Goal: Transaction & Acquisition: Obtain resource

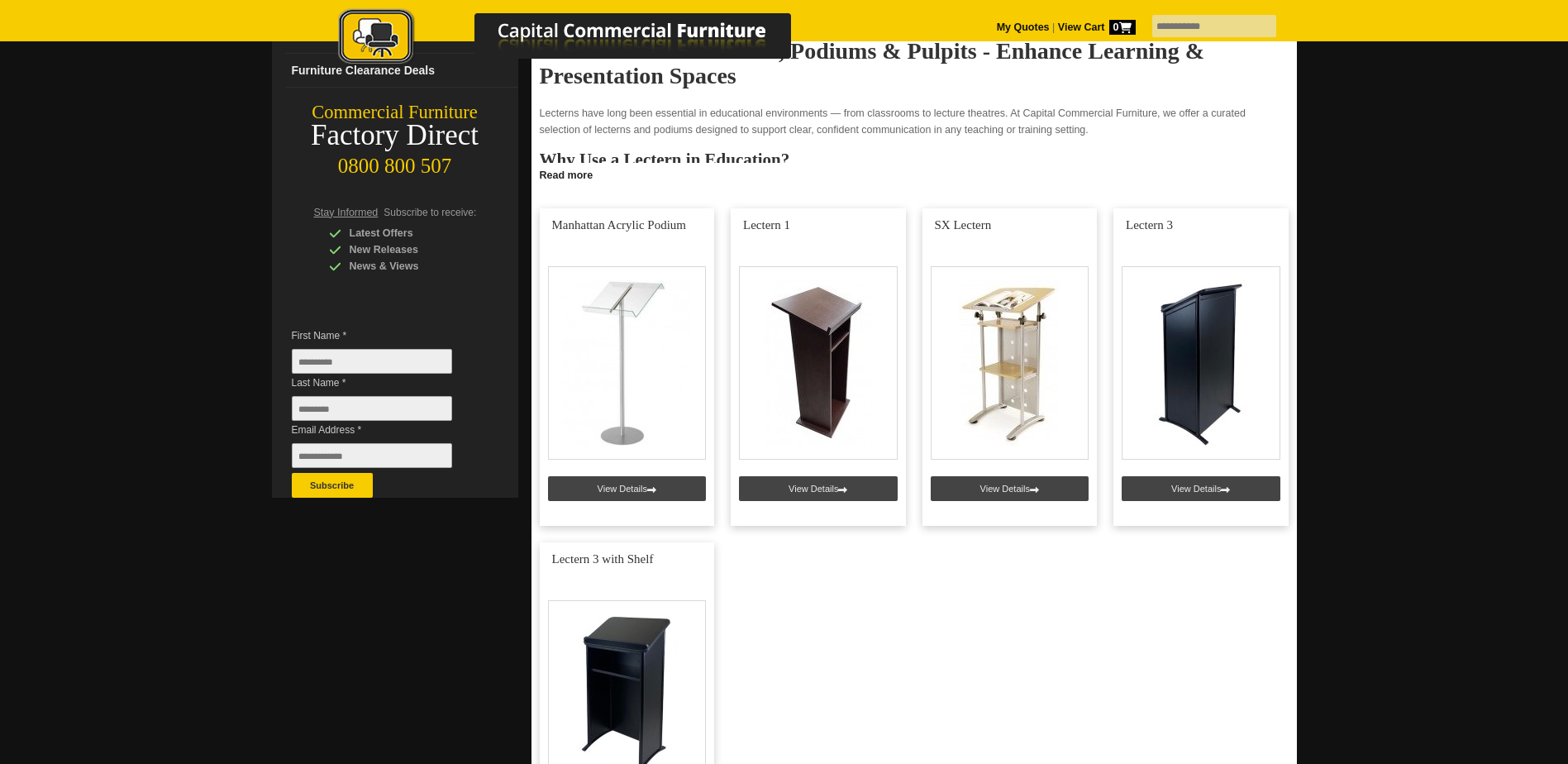
scroll to position [240, 0]
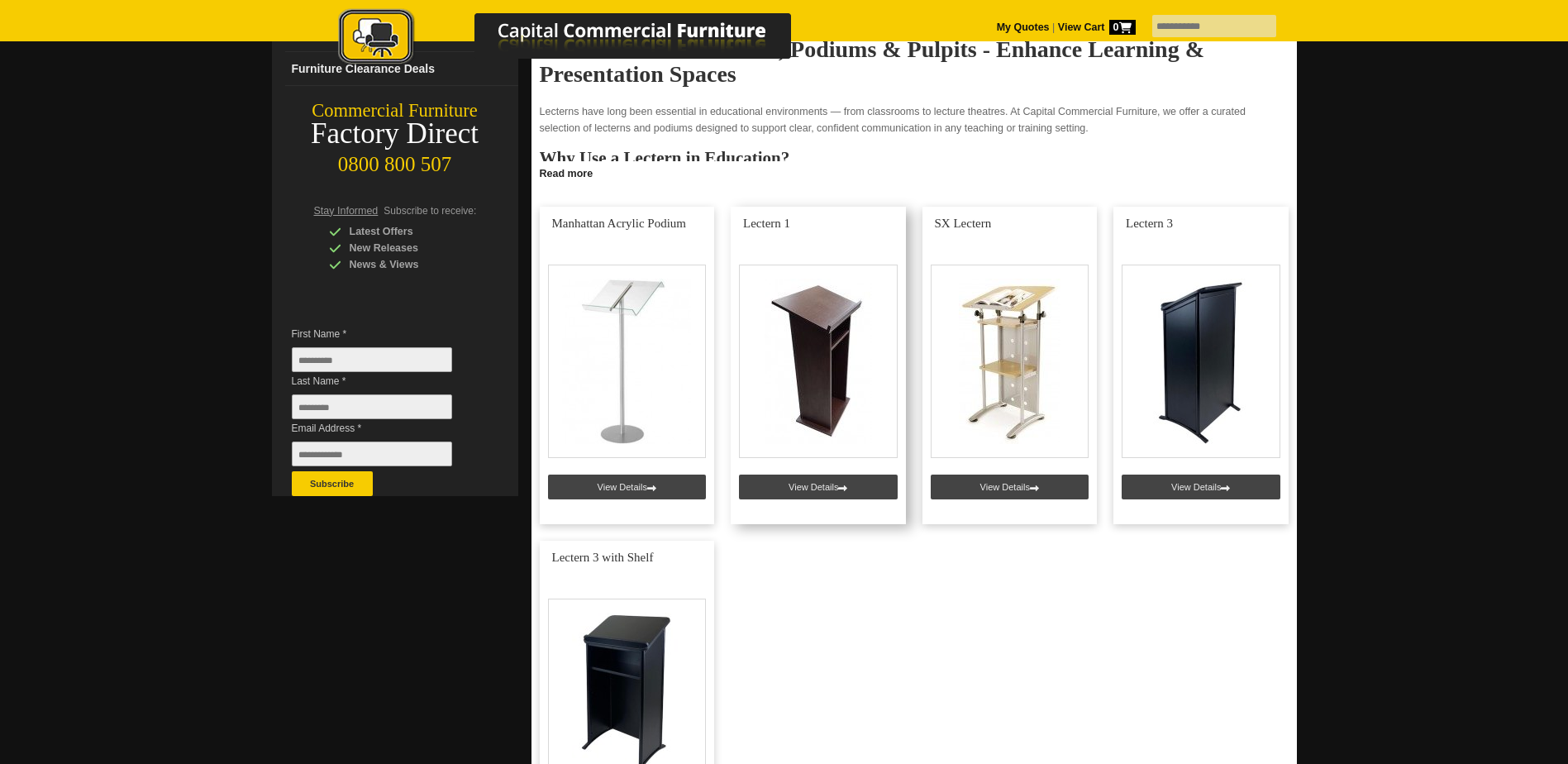
click at [783, 486] on link at bounding box center [818, 365] width 176 height 318
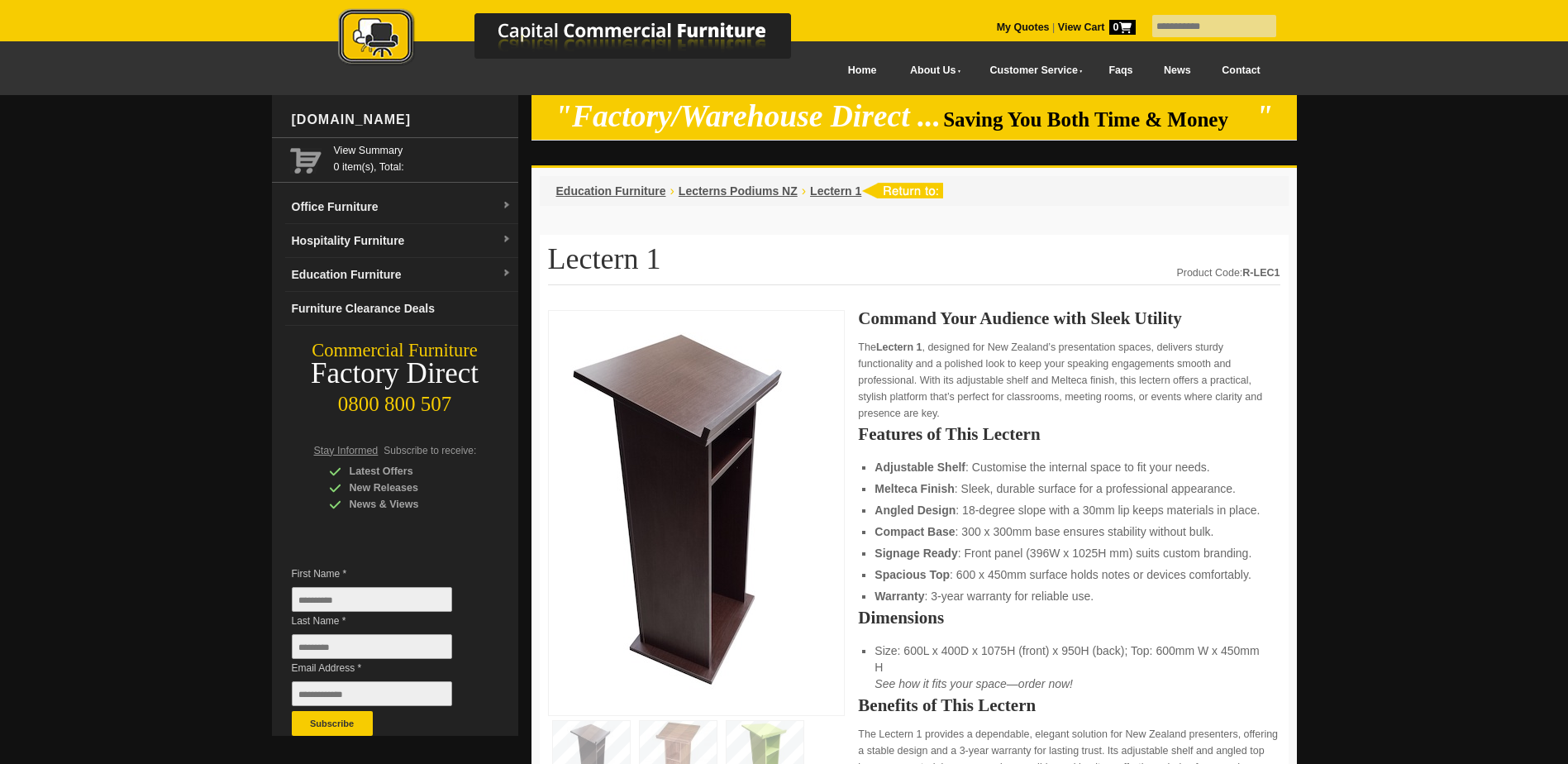
drag, startPoint x: 1566, startPoint y: 147, endPoint x: 1567, endPoint y: 177, distance: 30.0
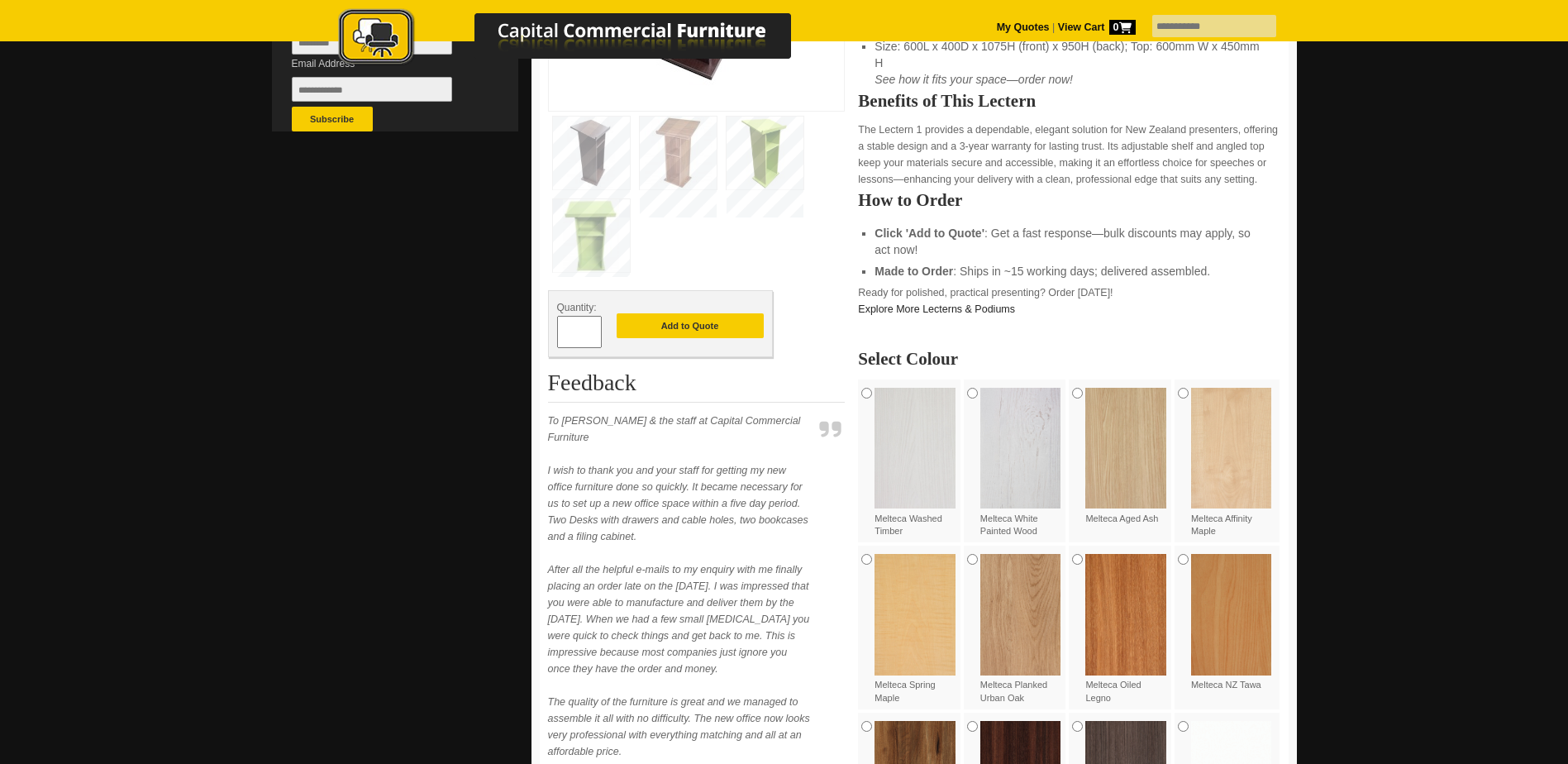
scroll to position [596, 0]
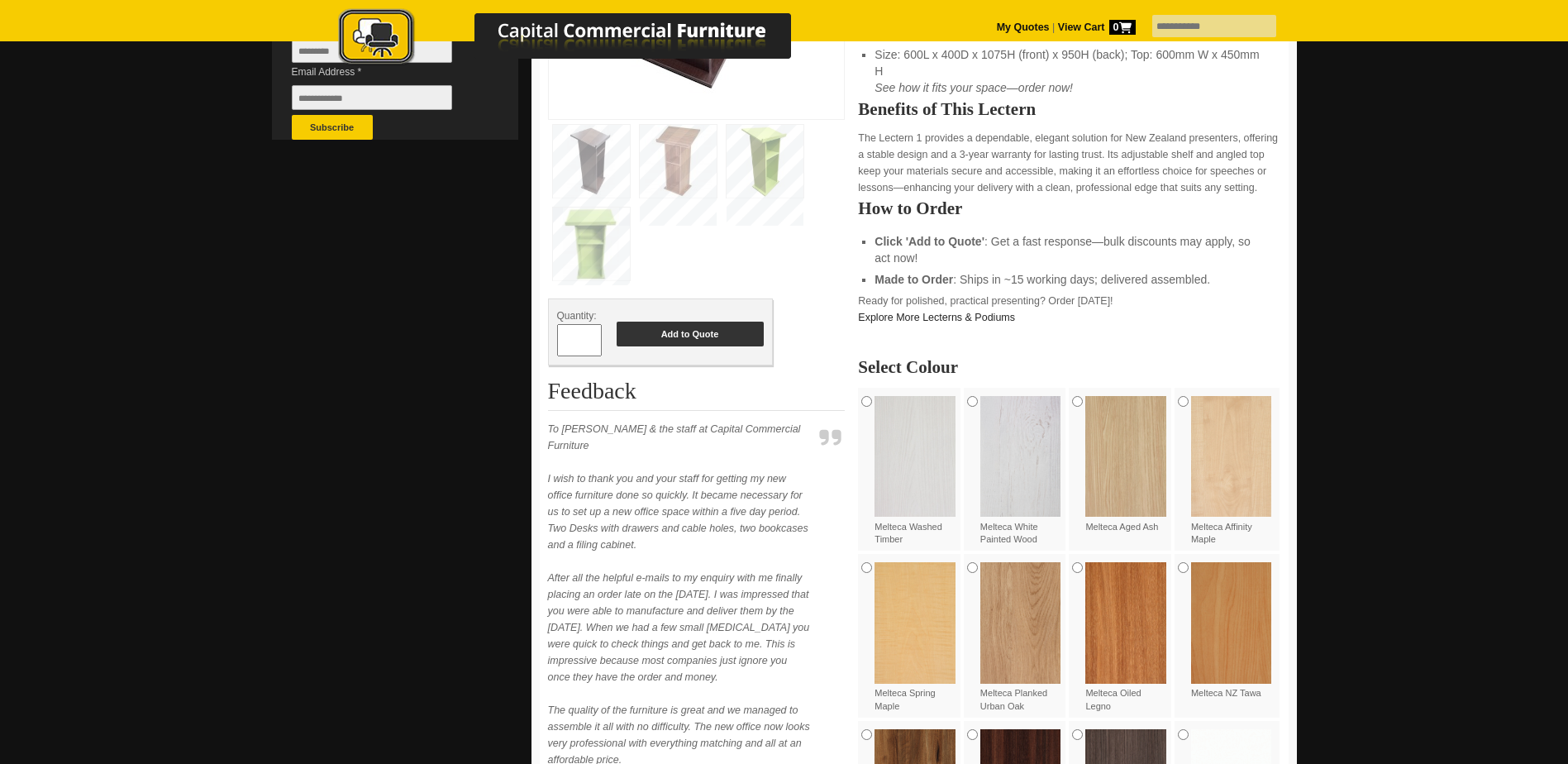
click at [692, 334] on button "Add to Quote" at bounding box center [690, 334] width 147 height 25
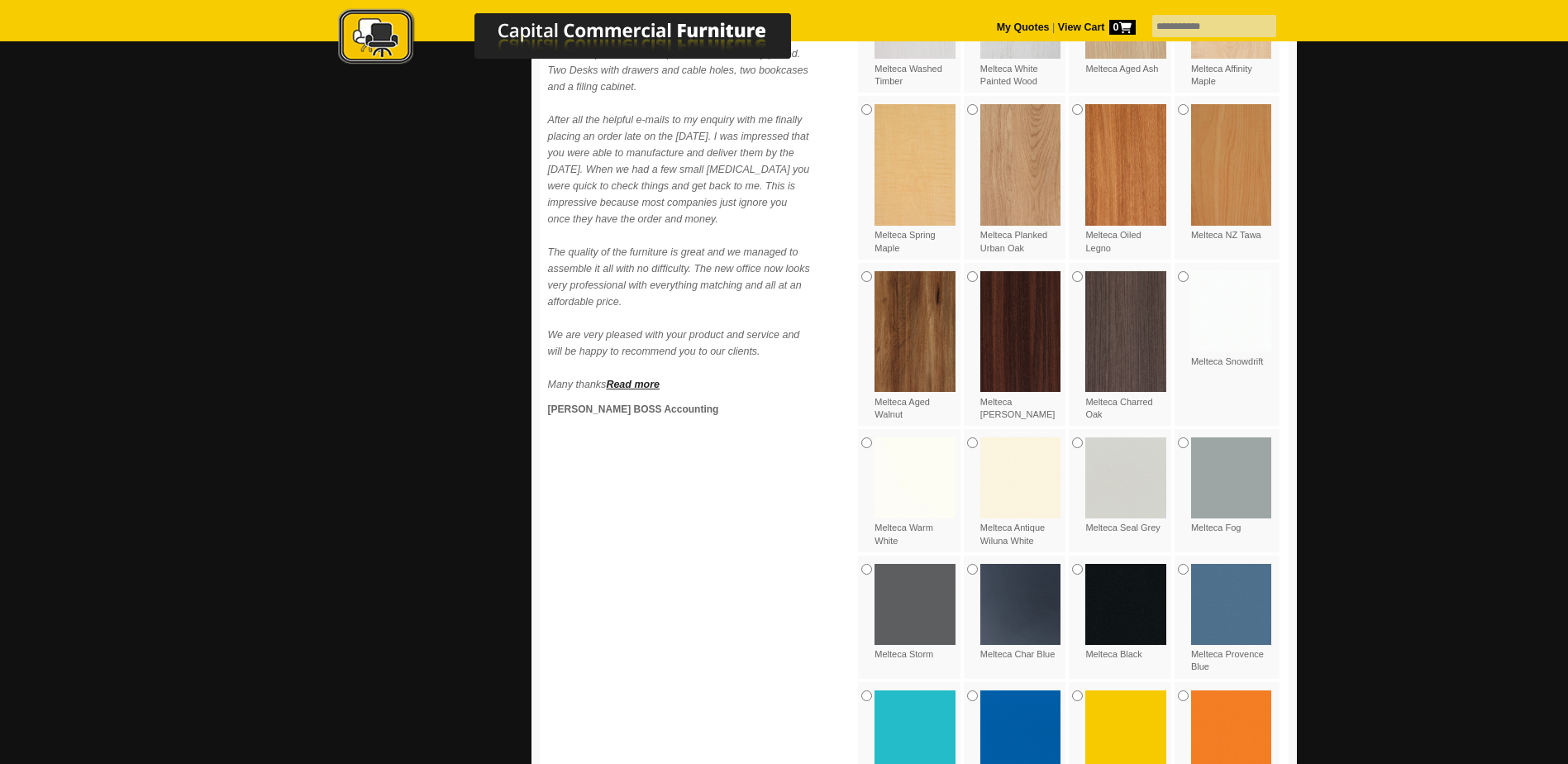
scroll to position [1063, 0]
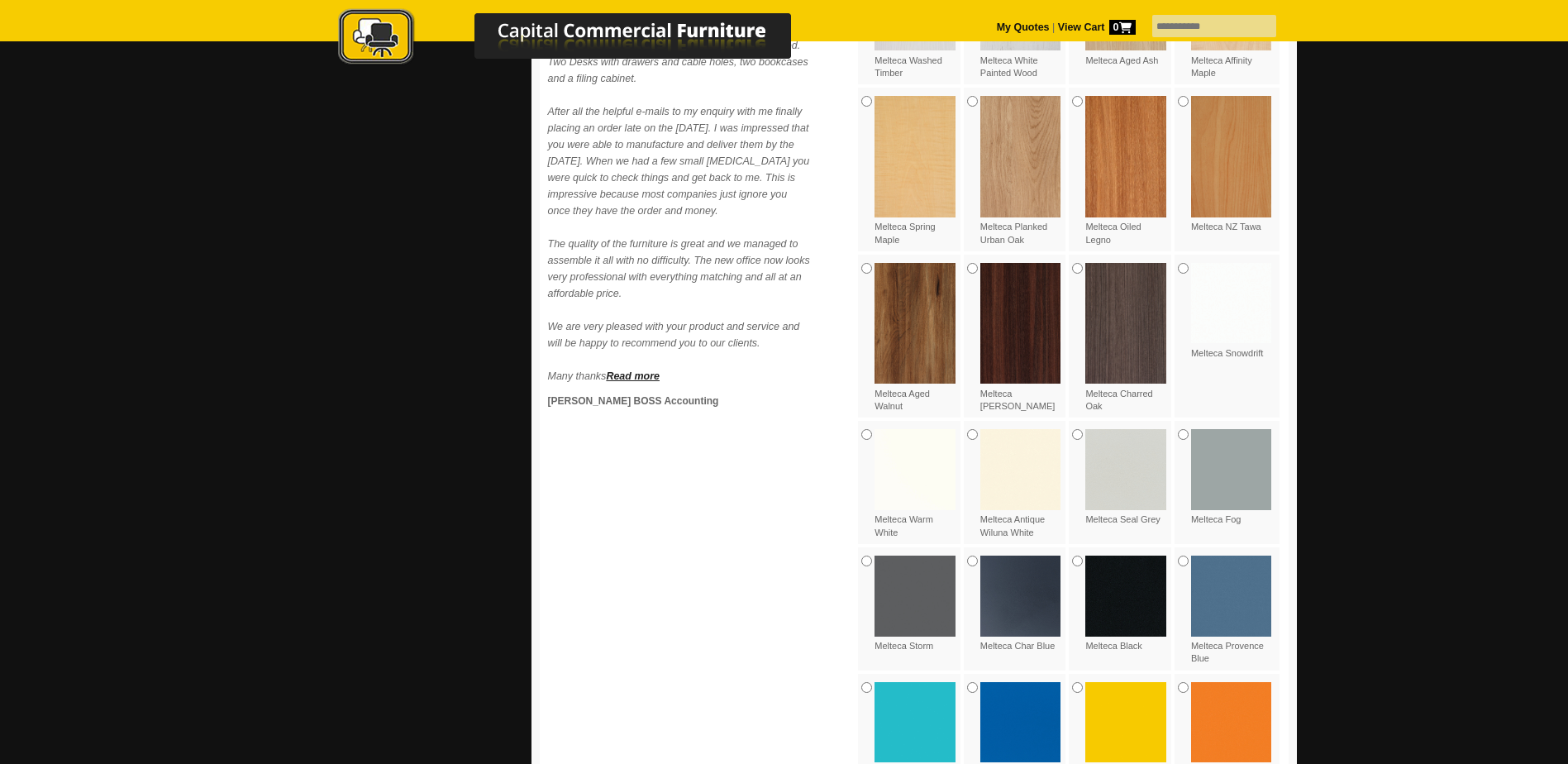
click at [1137, 480] on img at bounding box center [1126, 470] width 81 height 81
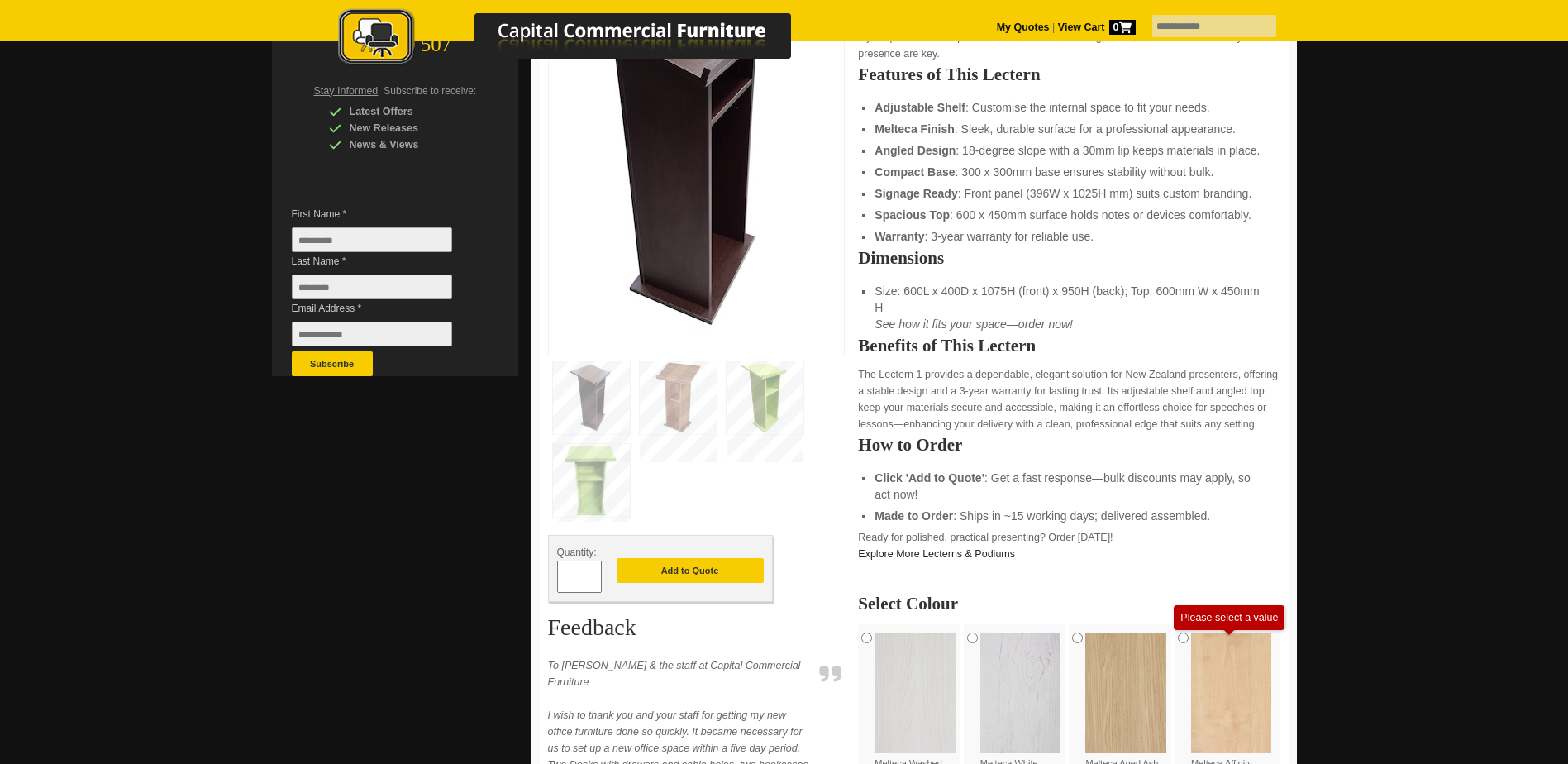
scroll to position [0, 0]
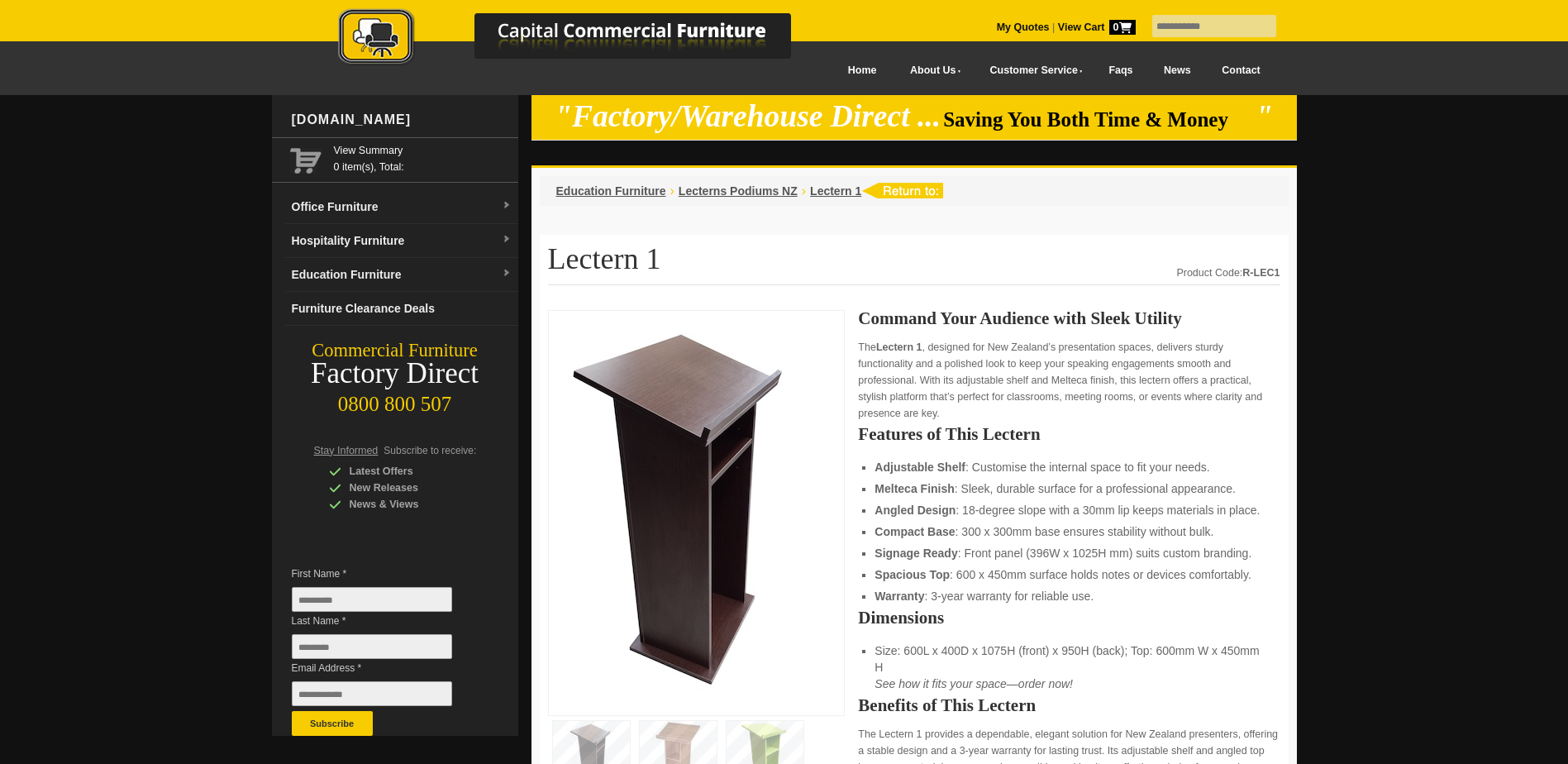
click at [322, 600] on input "First Name *" at bounding box center [371, 600] width 160 height 25
type input "*******"
type input "**********"
drag, startPoint x: 323, startPoint y: 645, endPoint x: 289, endPoint y: 651, distance: 34.5
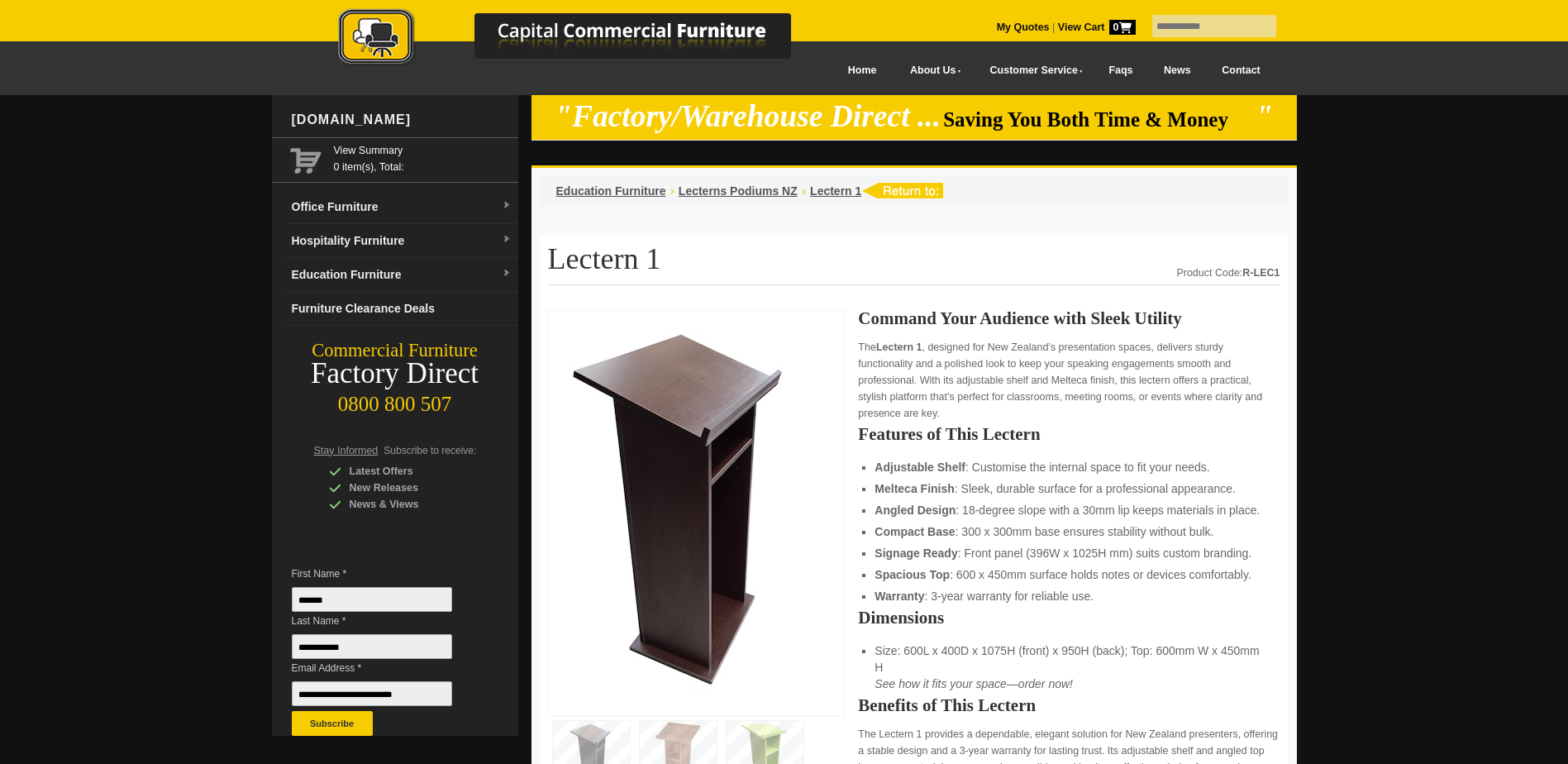
click at [289, 651] on div "www.ccfnz.co.nz View Summary 0 item(s), Total: Office Furniture Boardroom Table…" at bounding box center [394, 415] width 246 height 641
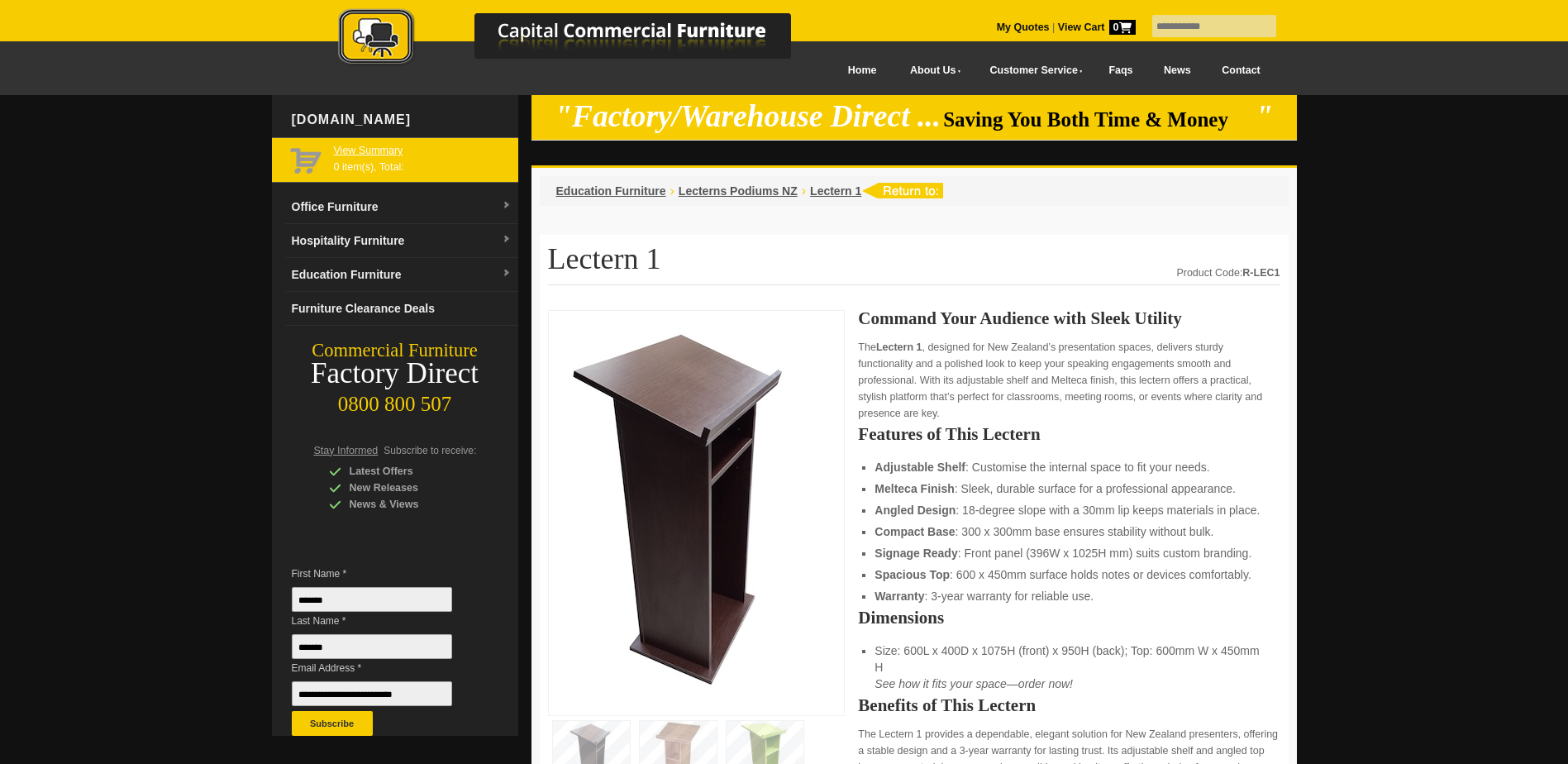
type input "*******"
click at [354, 146] on link "View Summary" at bounding box center [422, 150] width 177 height 16
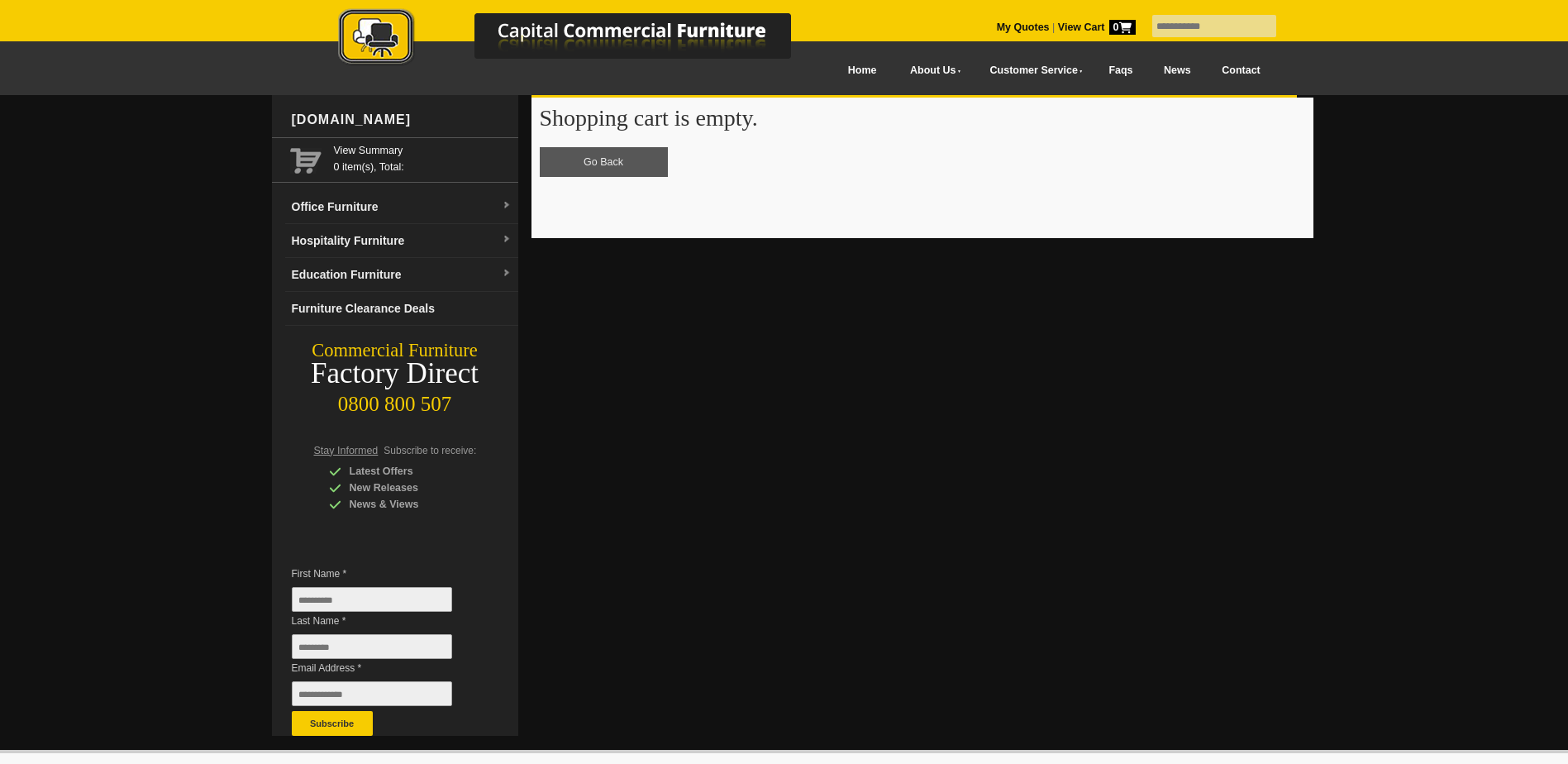
drag, startPoint x: 0, startPoint y: 0, endPoint x: 566, endPoint y: 170, distance: 591.0
click at [566, 170] on link "Go Back" at bounding box center [604, 162] width 128 height 29
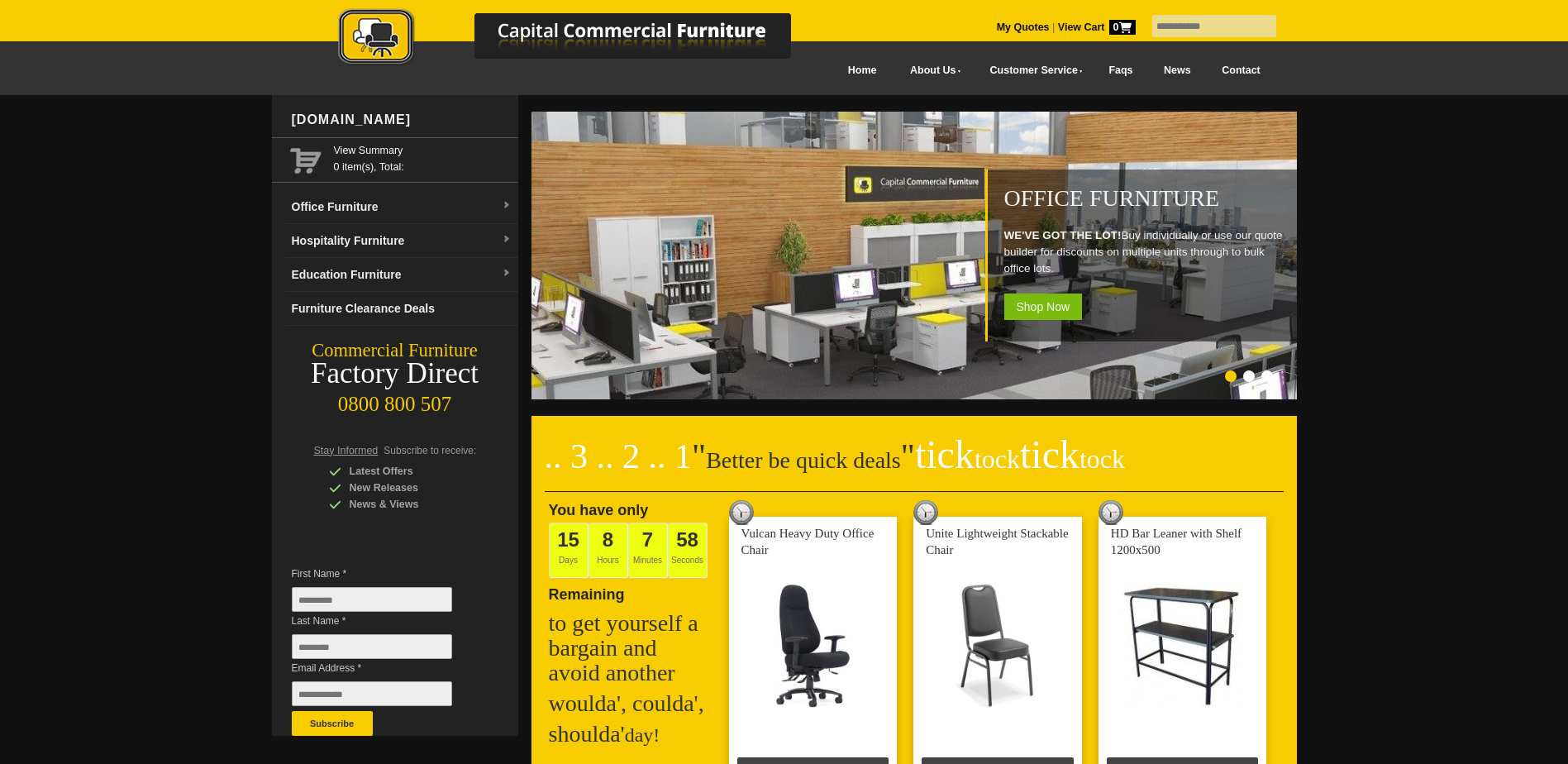
click at [1008, 25] on link "My Quotes" at bounding box center [1023, 27] width 53 height 11
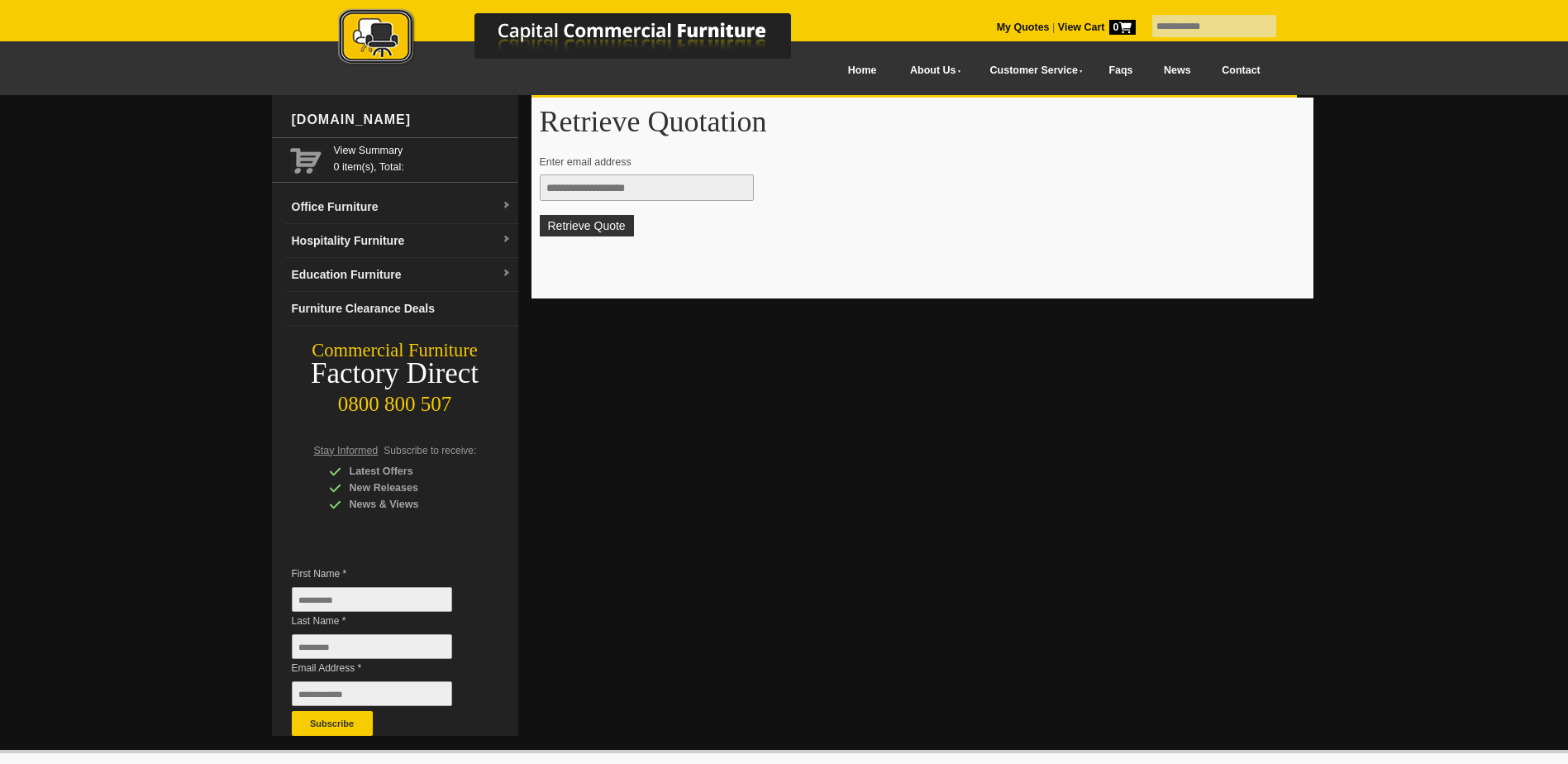
click at [624, 195] on input "text" at bounding box center [647, 188] width 214 height 27
type input "**********"
click at [605, 221] on button "Retrieve Quote" at bounding box center [586, 225] width 94 height 22
click at [1340, 164] on div at bounding box center [784, 422] width 1568 height 655
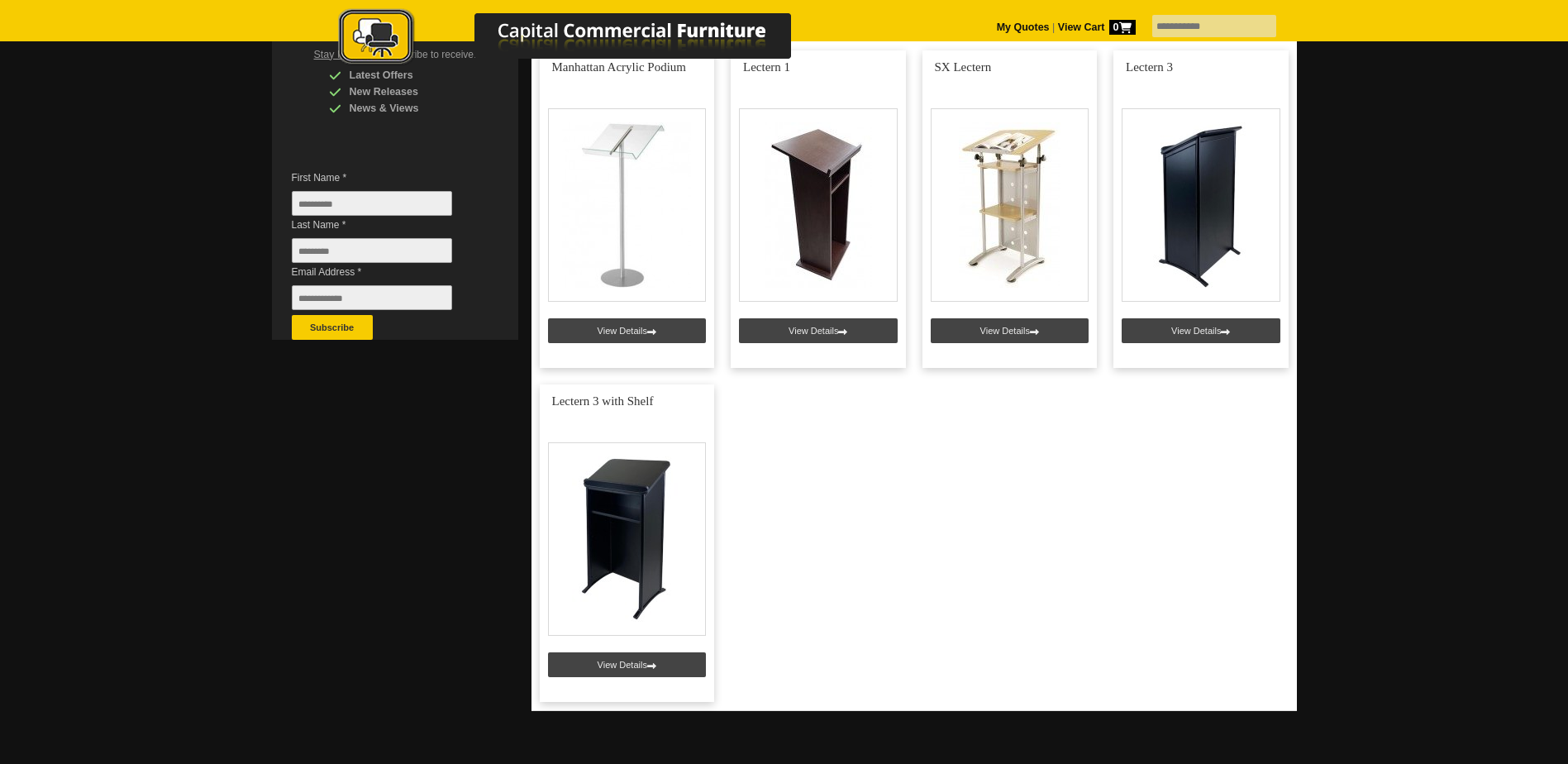
scroll to position [276, 0]
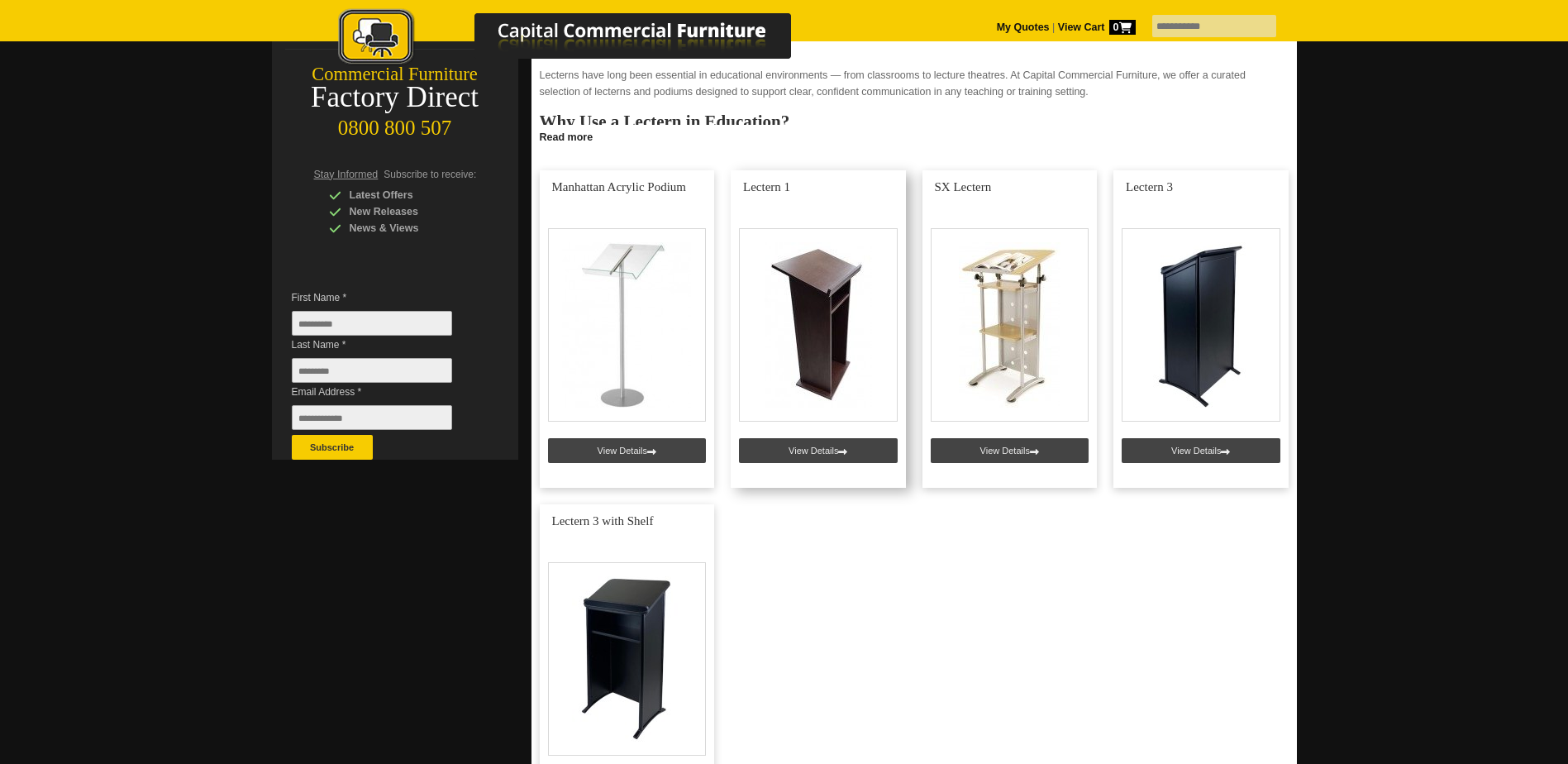
click at [829, 457] on link at bounding box center [818, 329] width 176 height 318
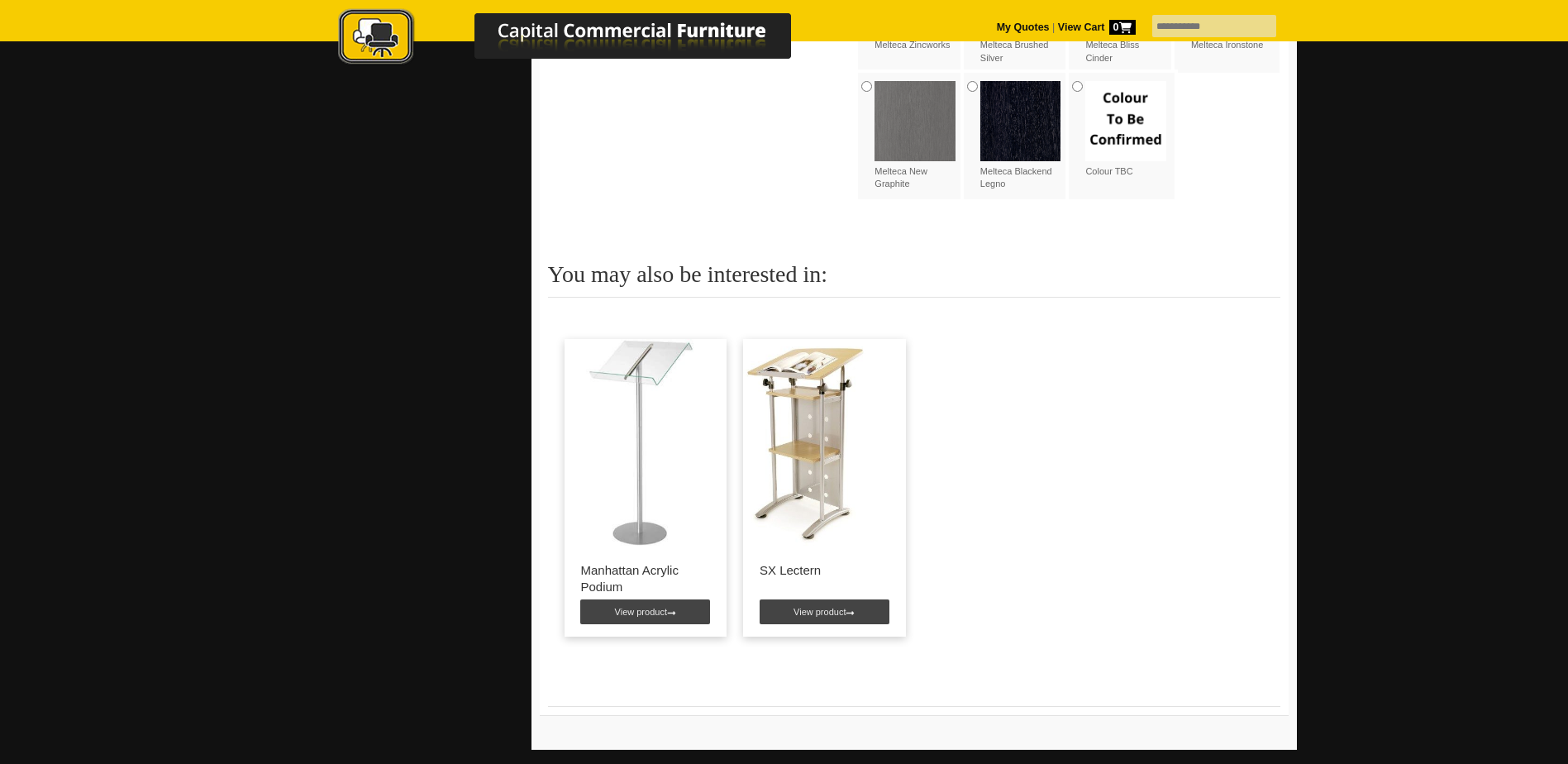
scroll to position [2038, 0]
